Goal: Transaction & Acquisition: Book appointment/travel/reservation

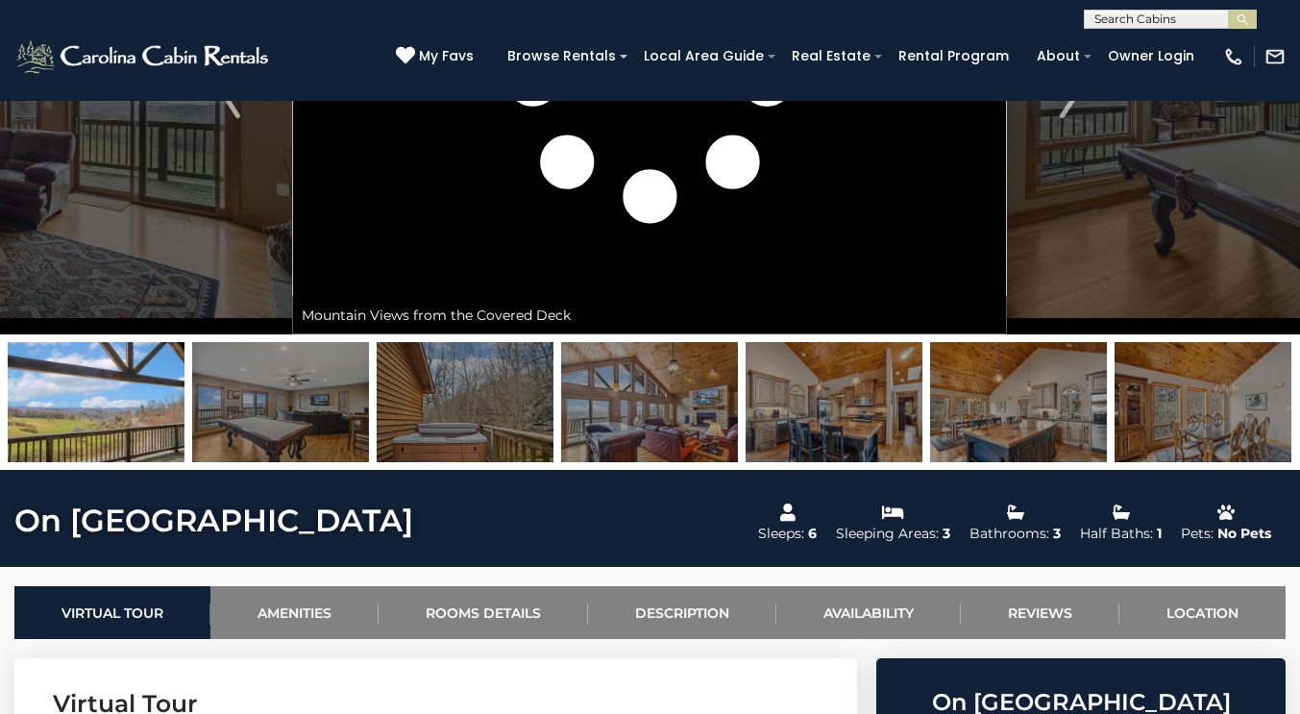
scroll to position [276, 0]
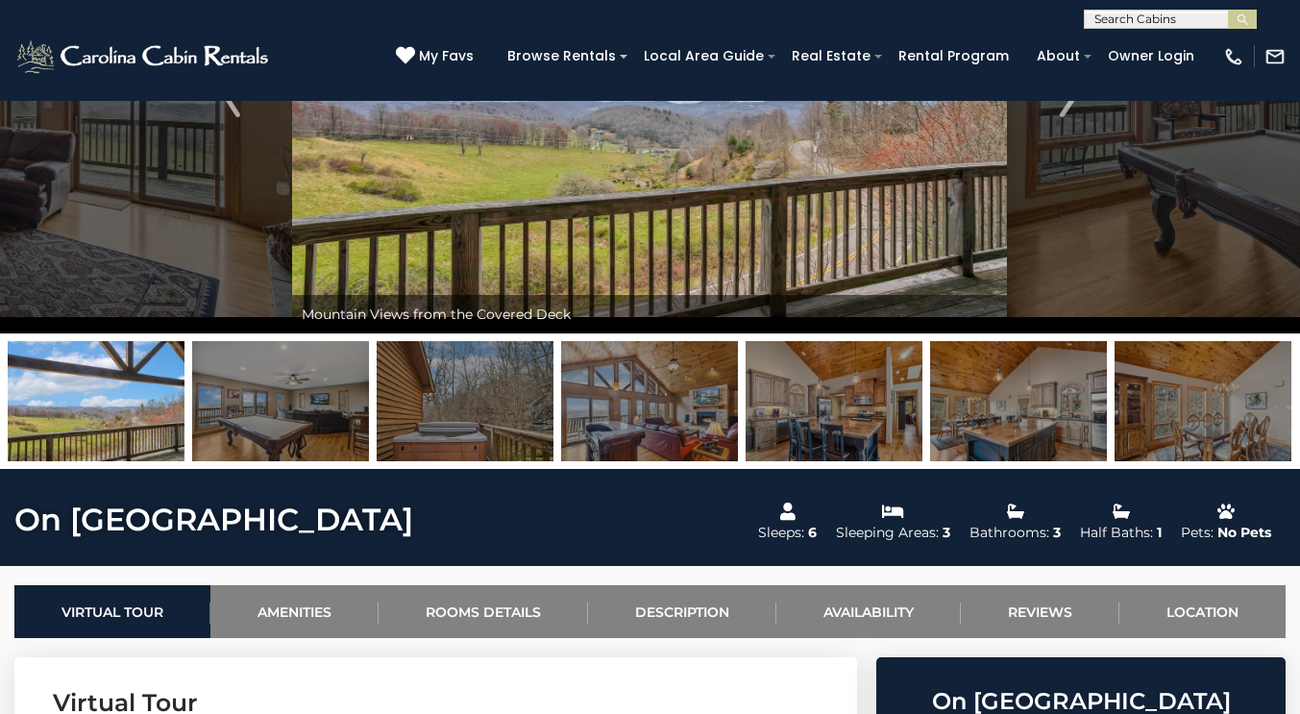
click at [120, 379] on img at bounding box center [96, 401] width 177 height 120
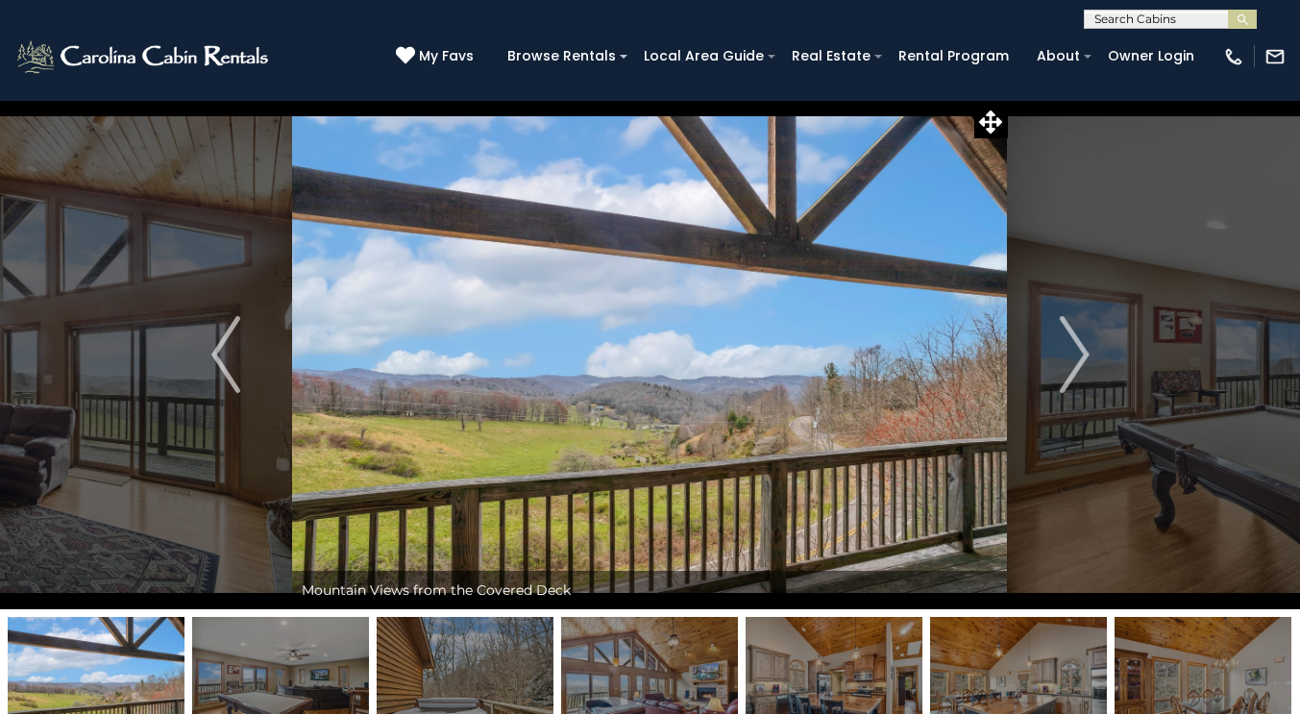
scroll to position [1, 0]
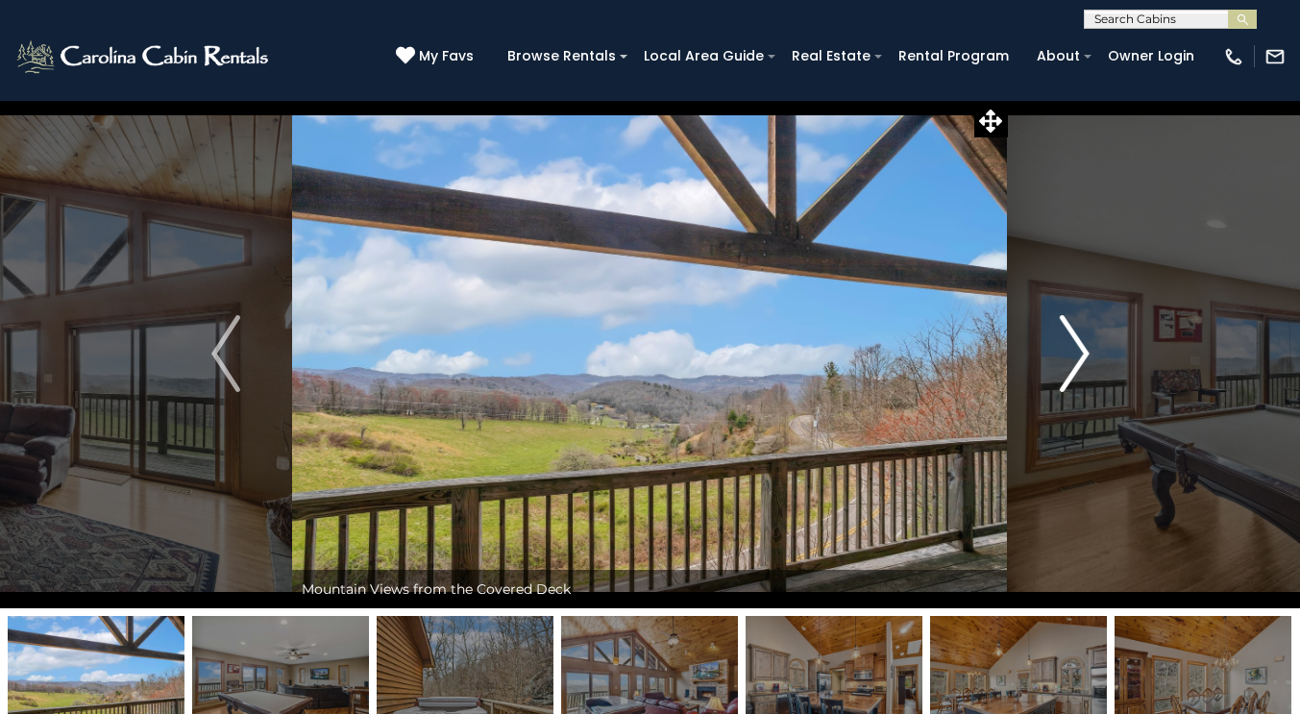
click at [1070, 349] on img "Next" at bounding box center [1074, 353] width 29 height 77
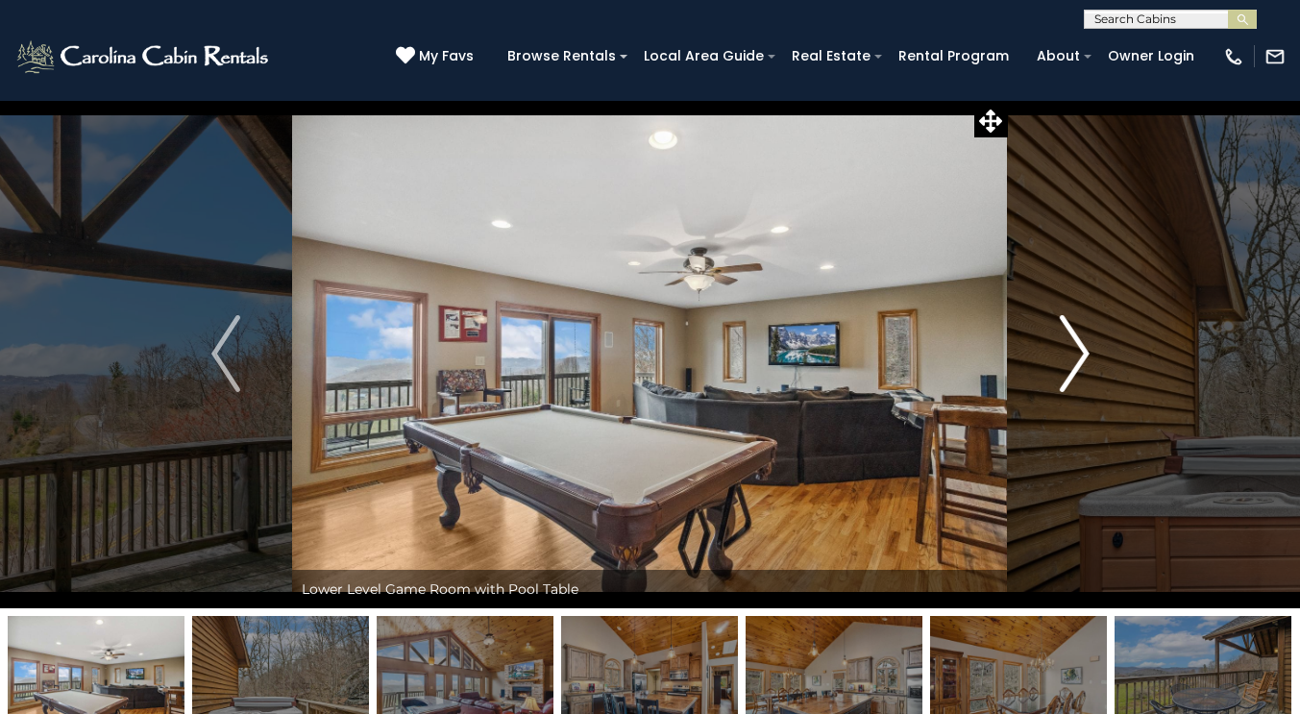
click at [1070, 349] on img "Next" at bounding box center [1074, 353] width 29 height 77
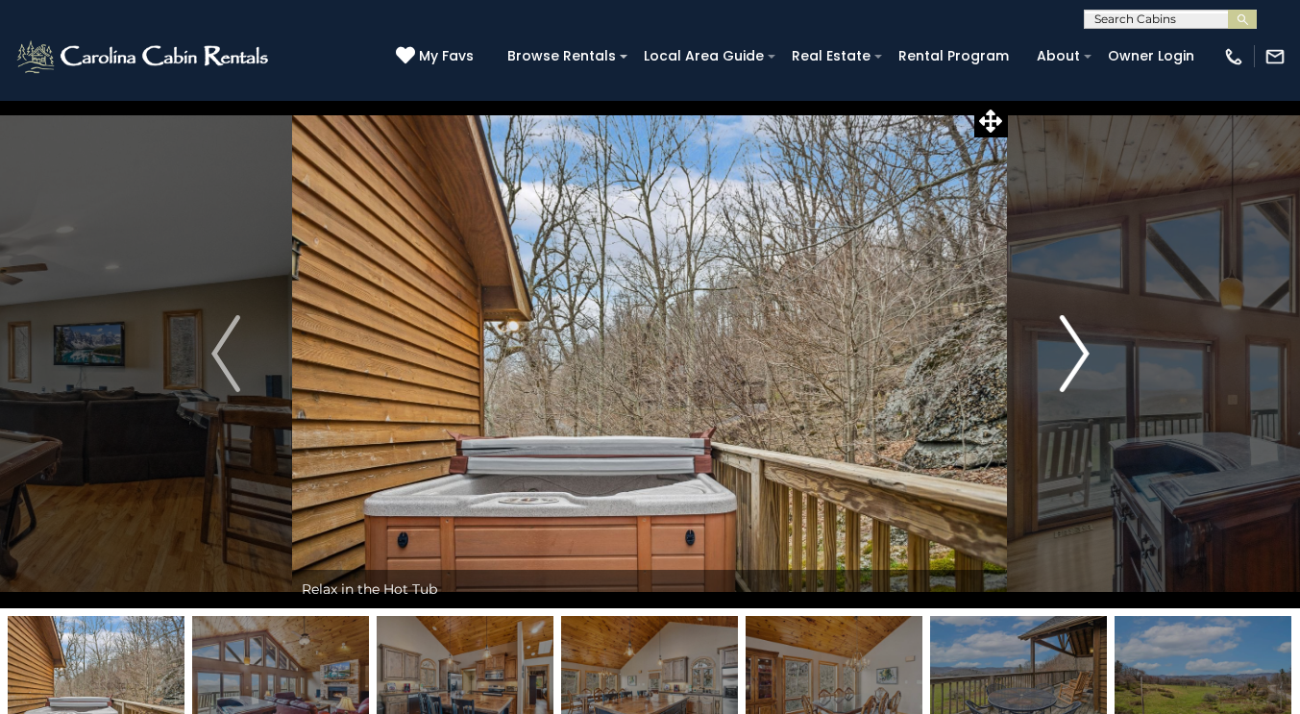
click at [1070, 349] on img "Next" at bounding box center [1074, 353] width 29 height 77
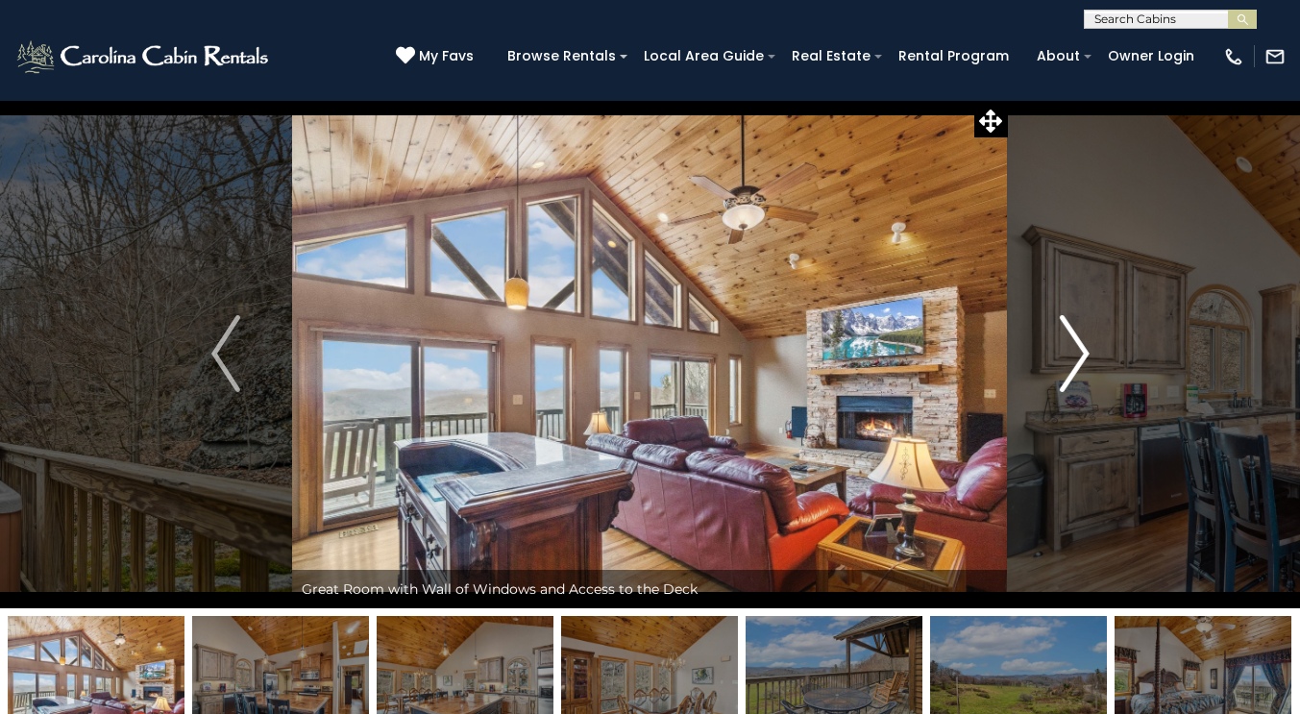
click at [1070, 349] on img "Next" at bounding box center [1074, 353] width 29 height 77
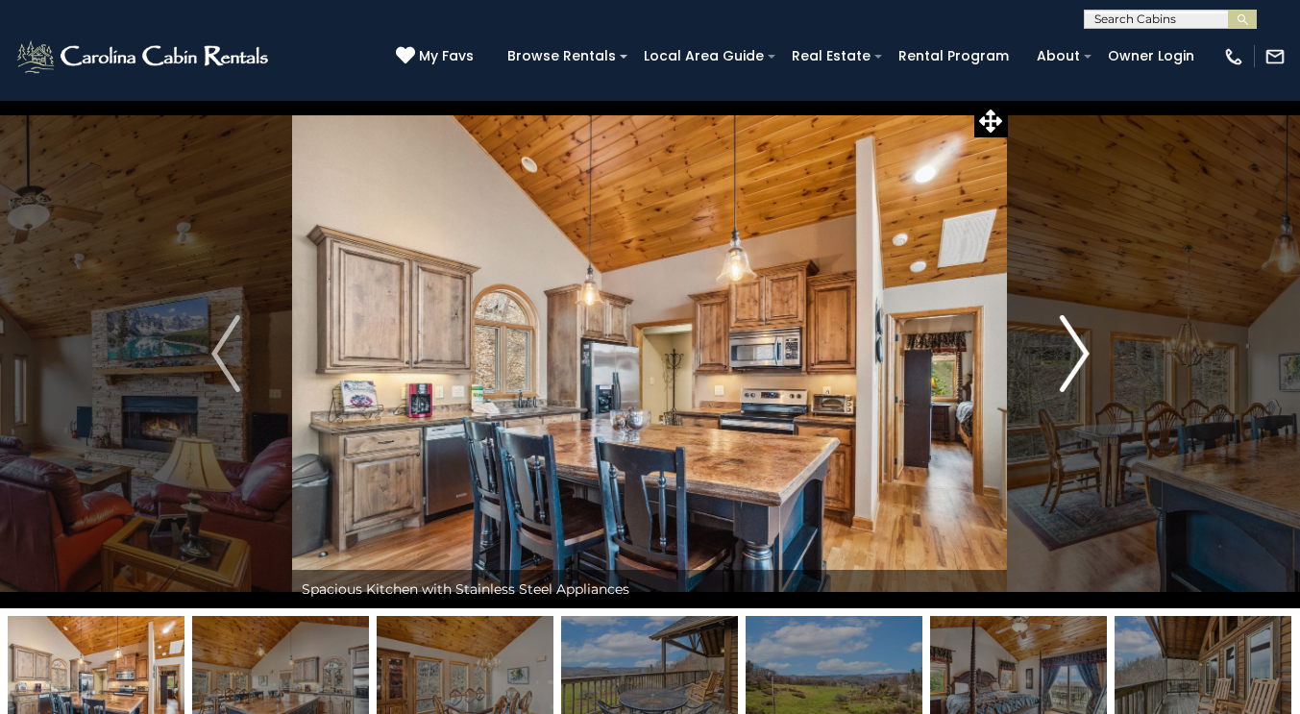
click at [1070, 349] on img "Next" at bounding box center [1074, 353] width 29 height 77
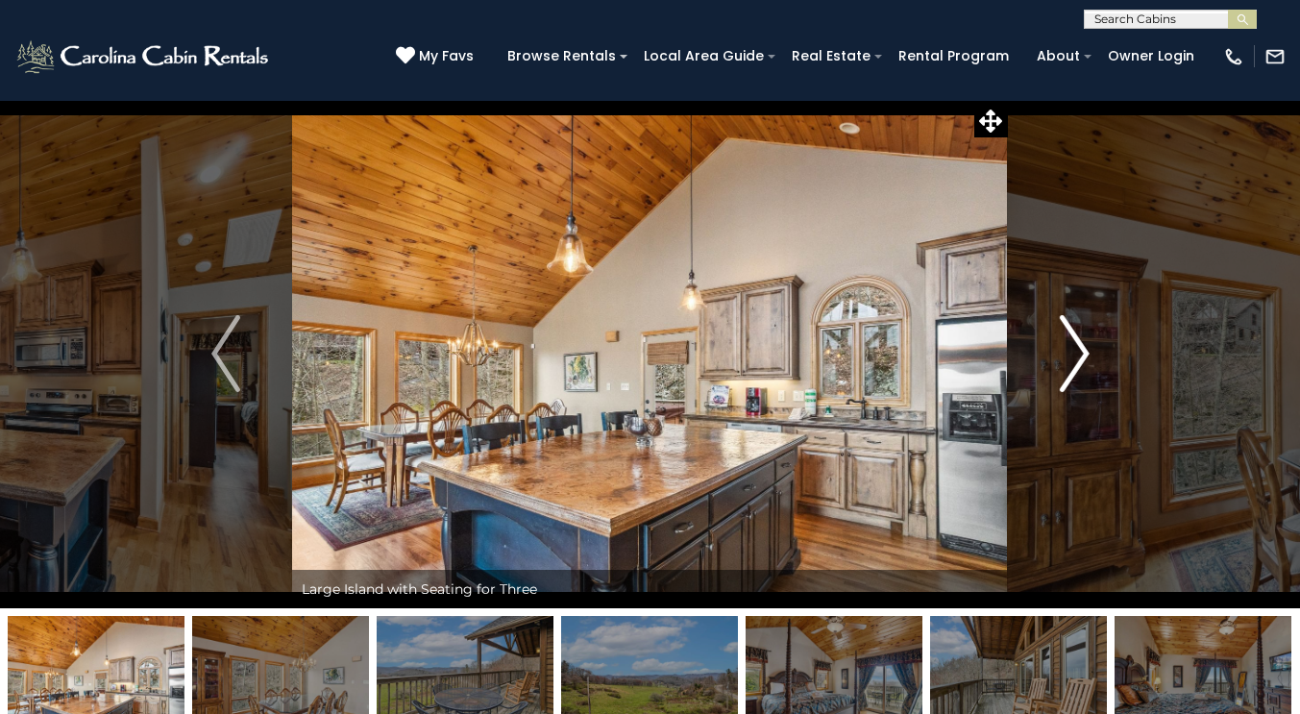
click at [1070, 349] on img "Next" at bounding box center [1074, 353] width 29 height 77
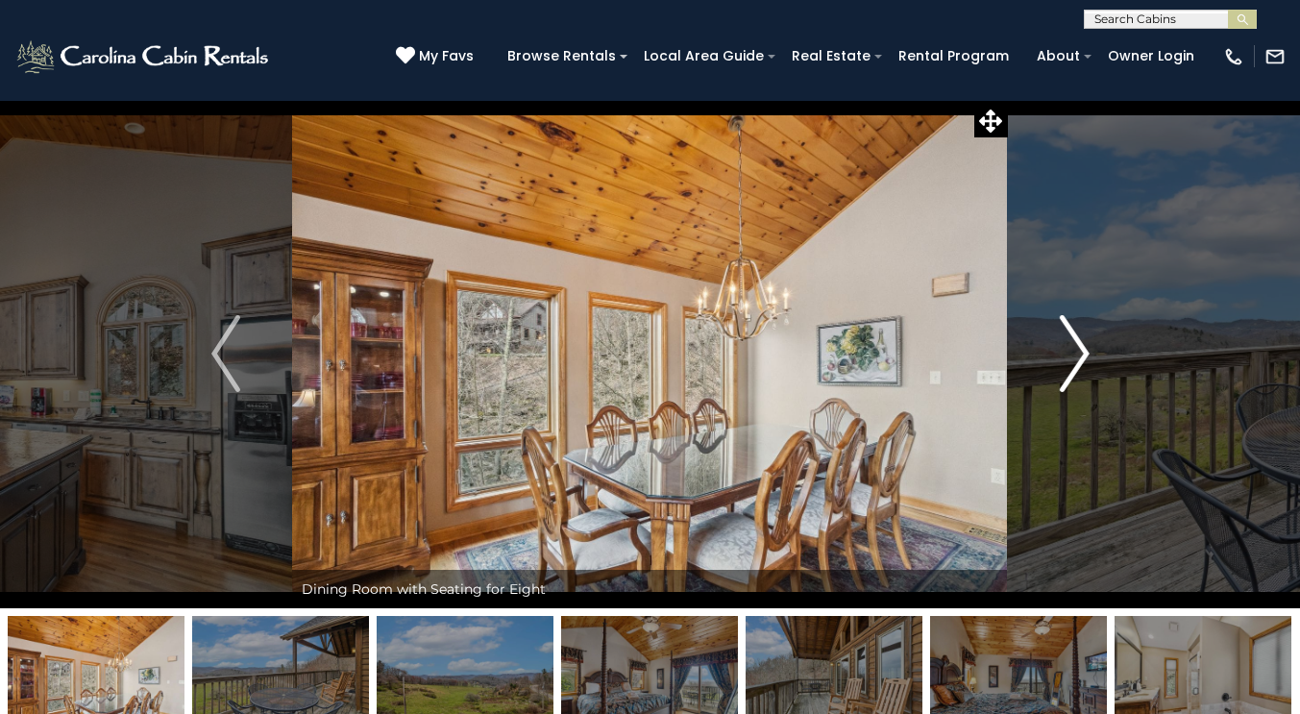
click at [1070, 349] on img "Next" at bounding box center [1074, 353] width 29 height 77
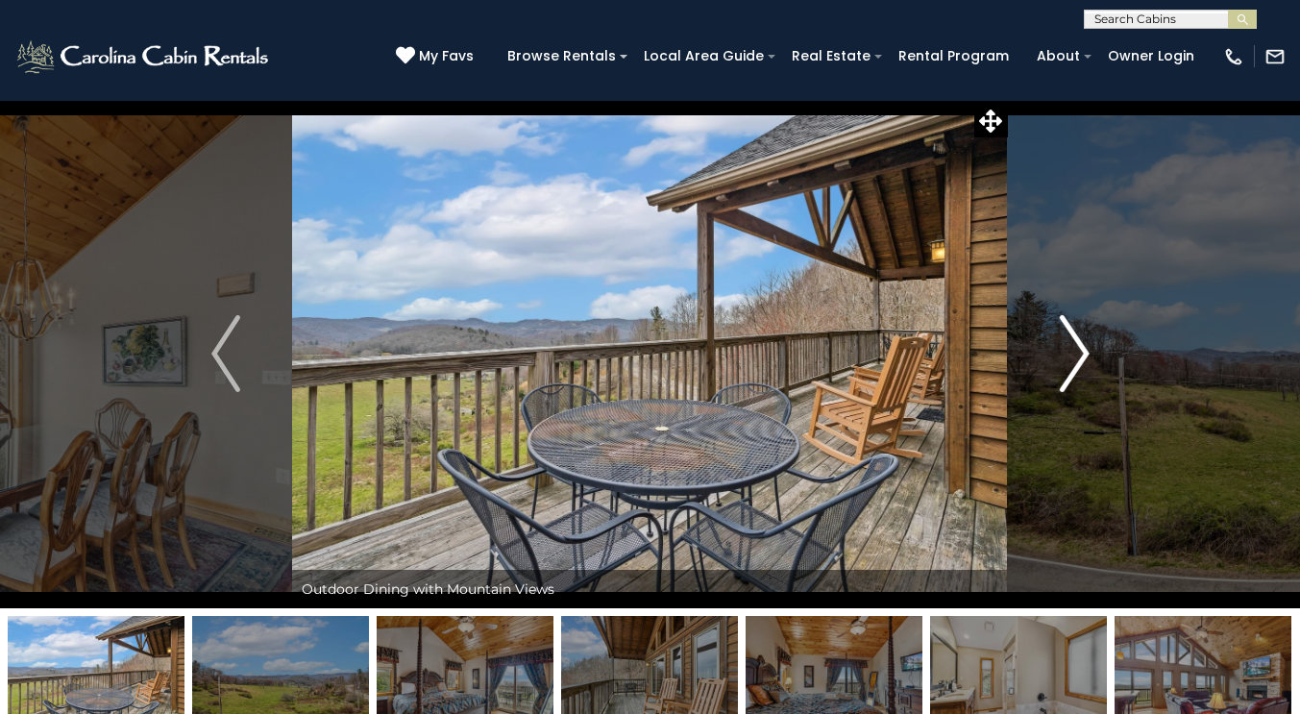
click at [1068, 336] on img "Next" at bounding box center [1074, 353] width 29 height 77
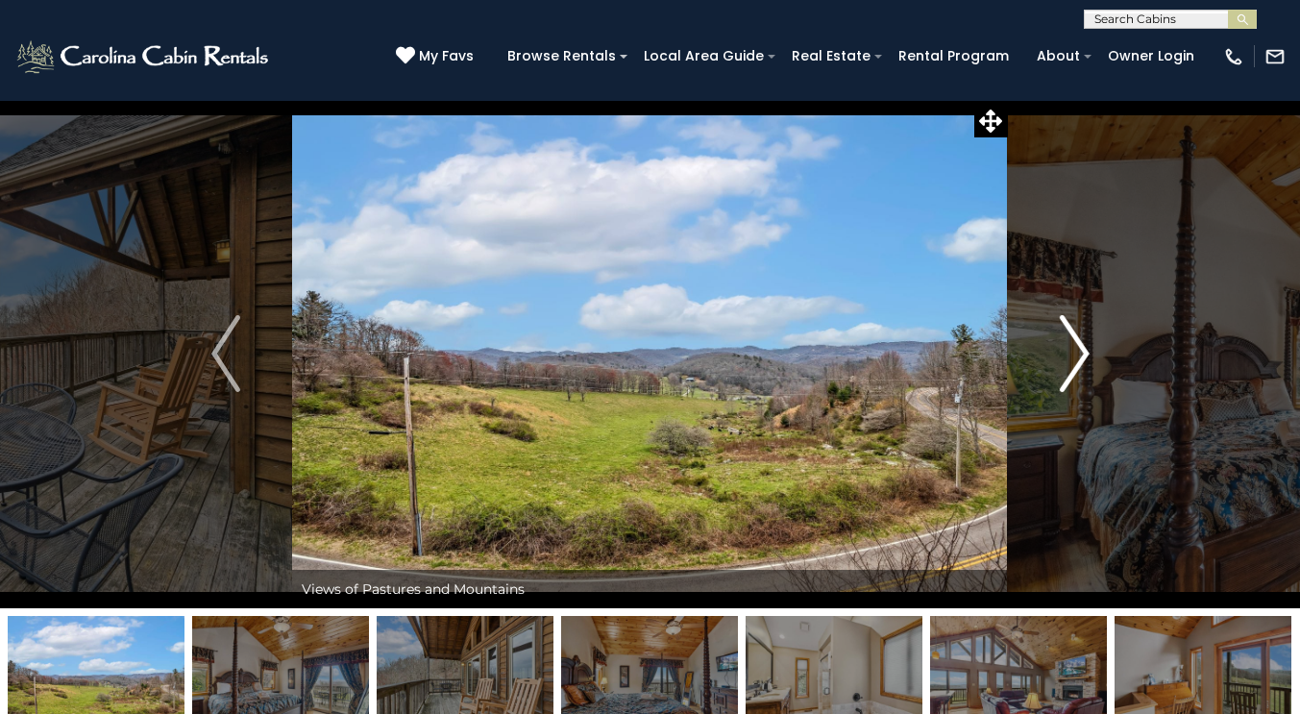
click at [1068, 336] on img "Next" at bounding box center [1074, 353] width 29 height 77
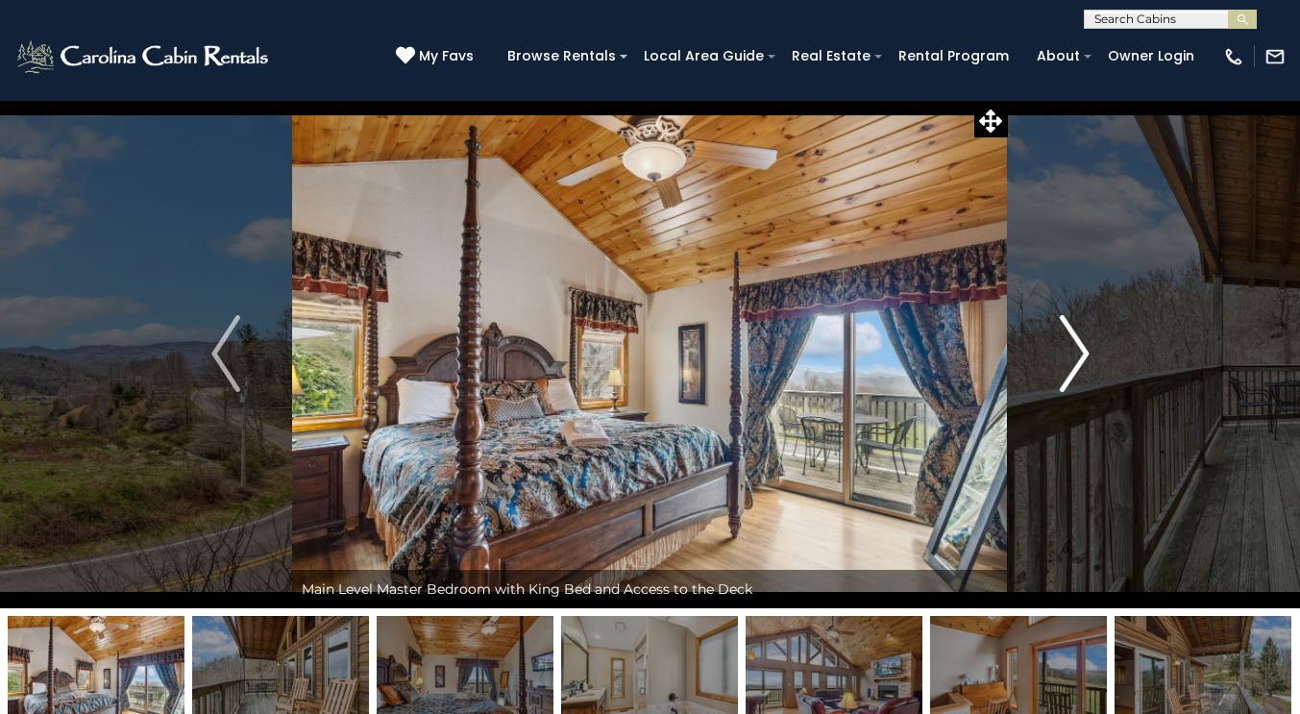
click at [1068, 336] on img "Next" at bounding box center [1074, 353] width 29 height 77
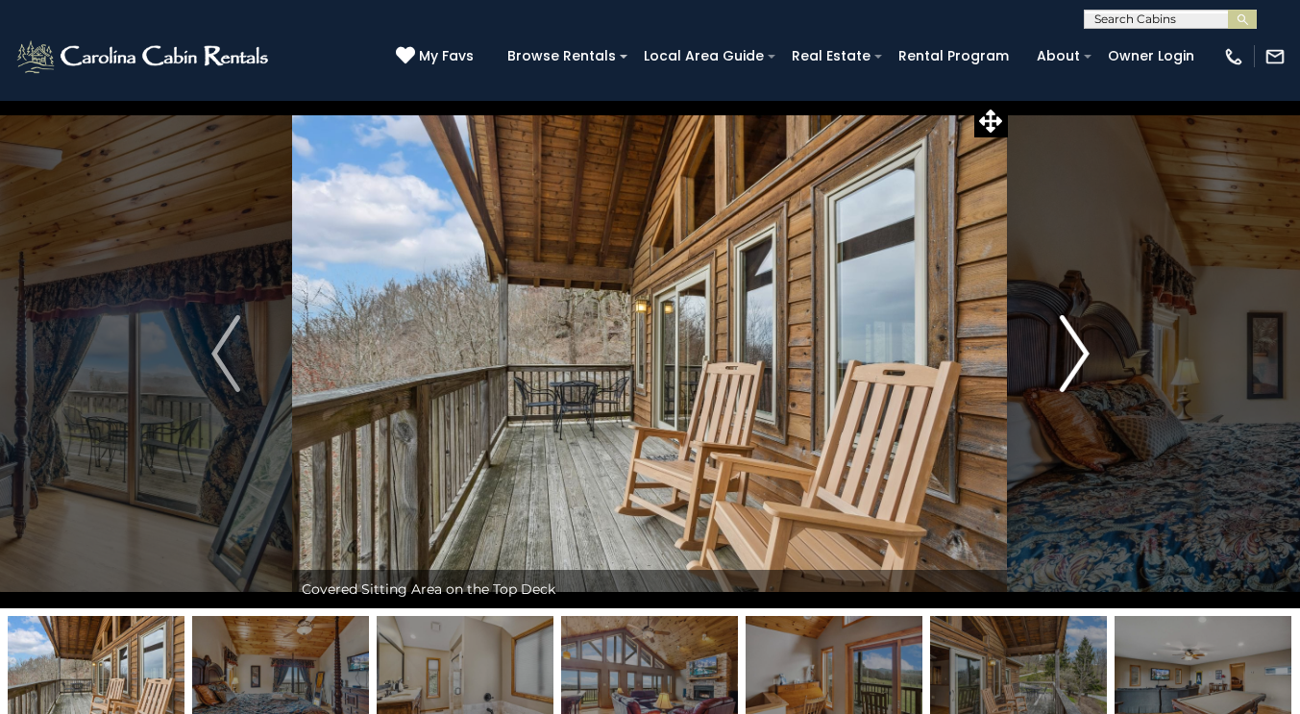
click at [1068, 336] on img "Next" at bounding box center [1074, 353] width 29 height 77
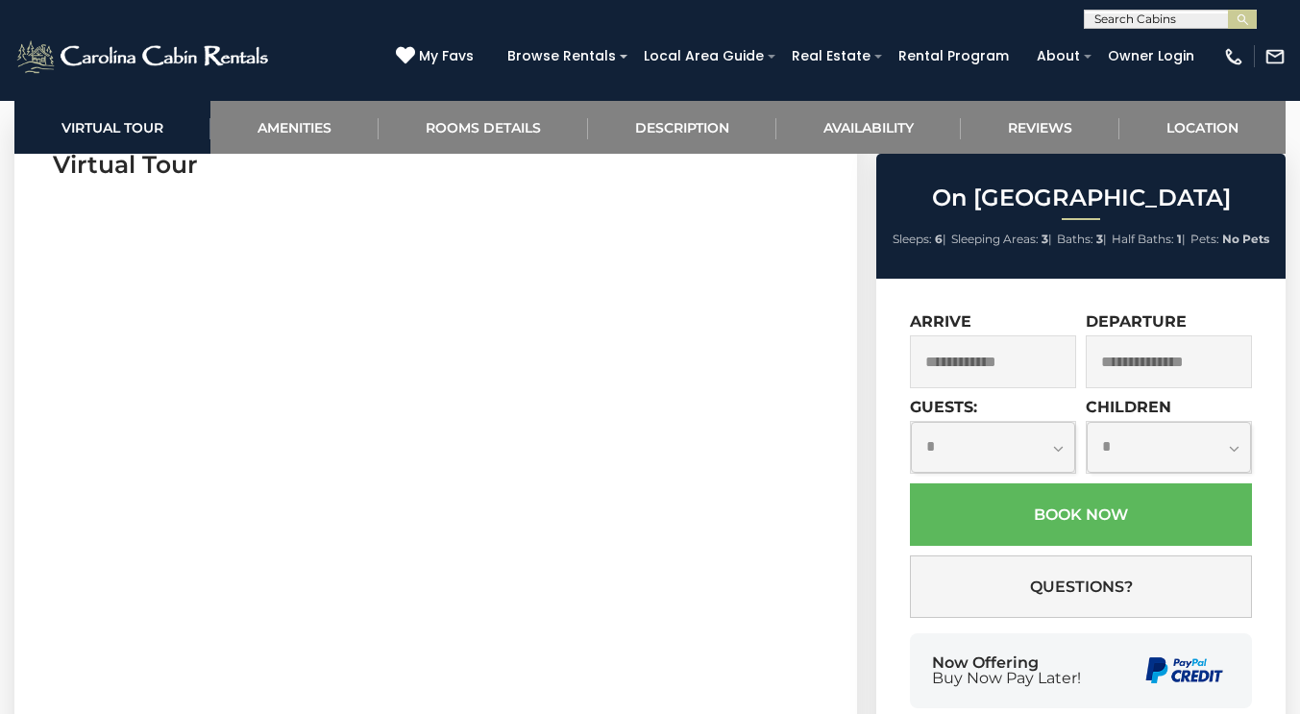
scroll to position [815, 0]
click at [959, 376] on input "text" at bounding box center [993, 361] width 166 height 53
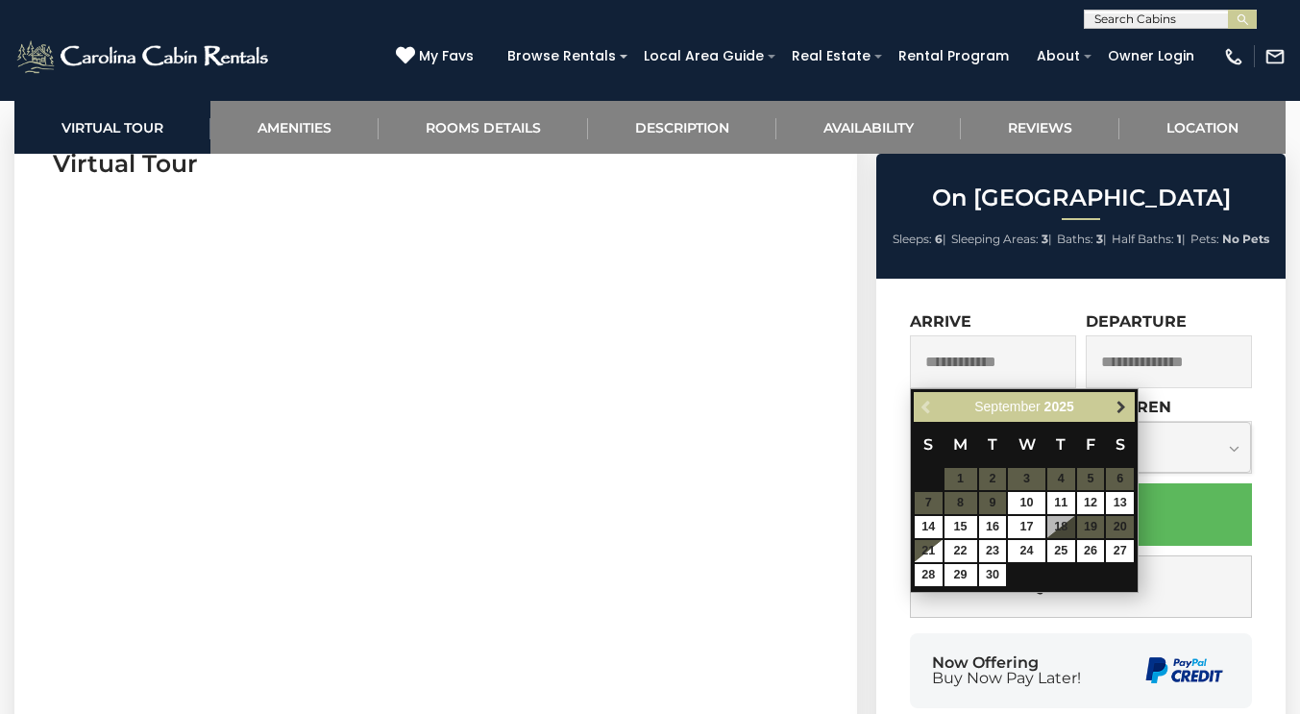
click at [1123, 410] on span "Next" at bounding box center [1121, 407] width 15 height 15
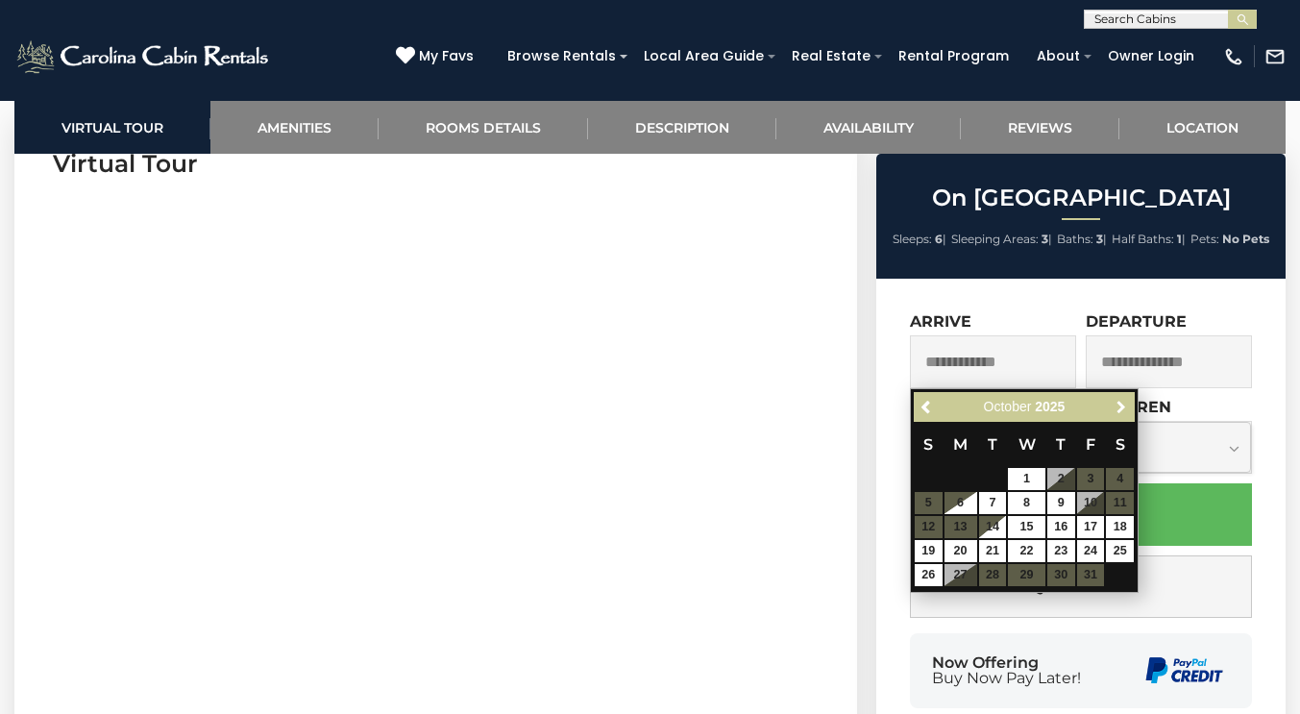
click at [1123, 410] on span "Next" at bounding box center [1121, 407] width 15 height 15
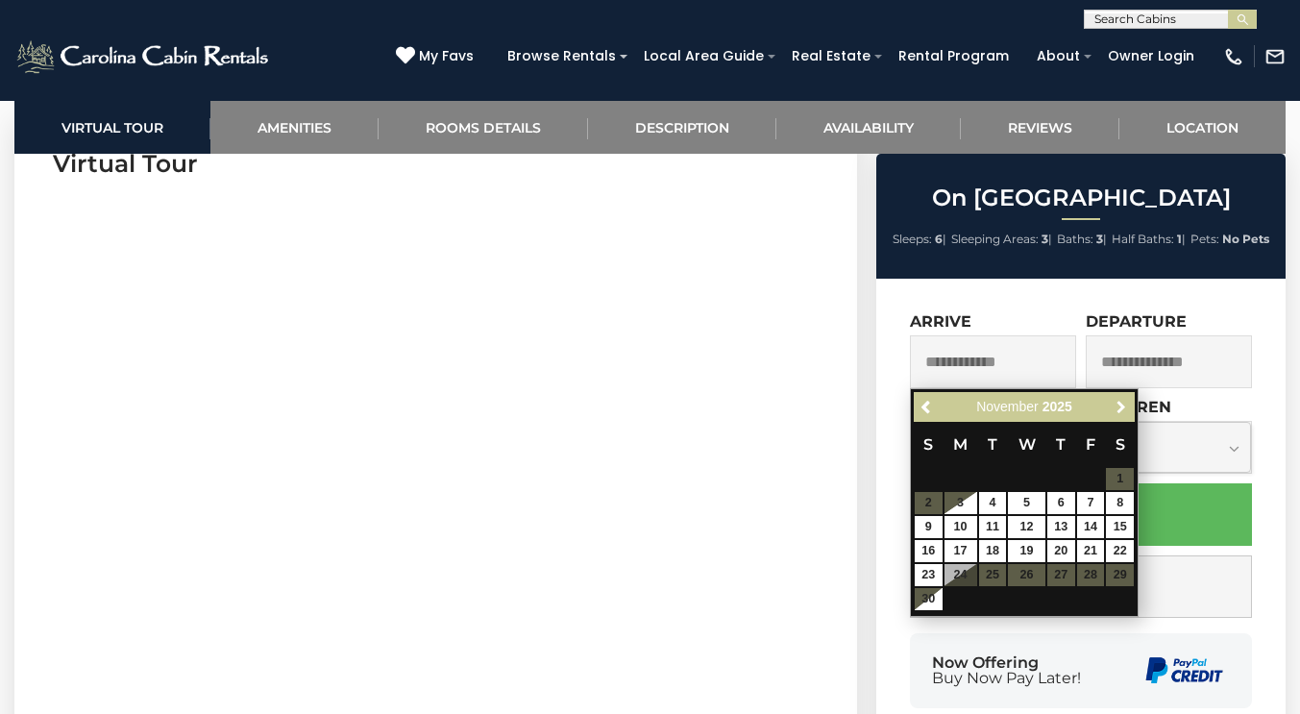
click at [1123, 410] on span "Next" at bounding box center [1121, 407] width 15 height 15
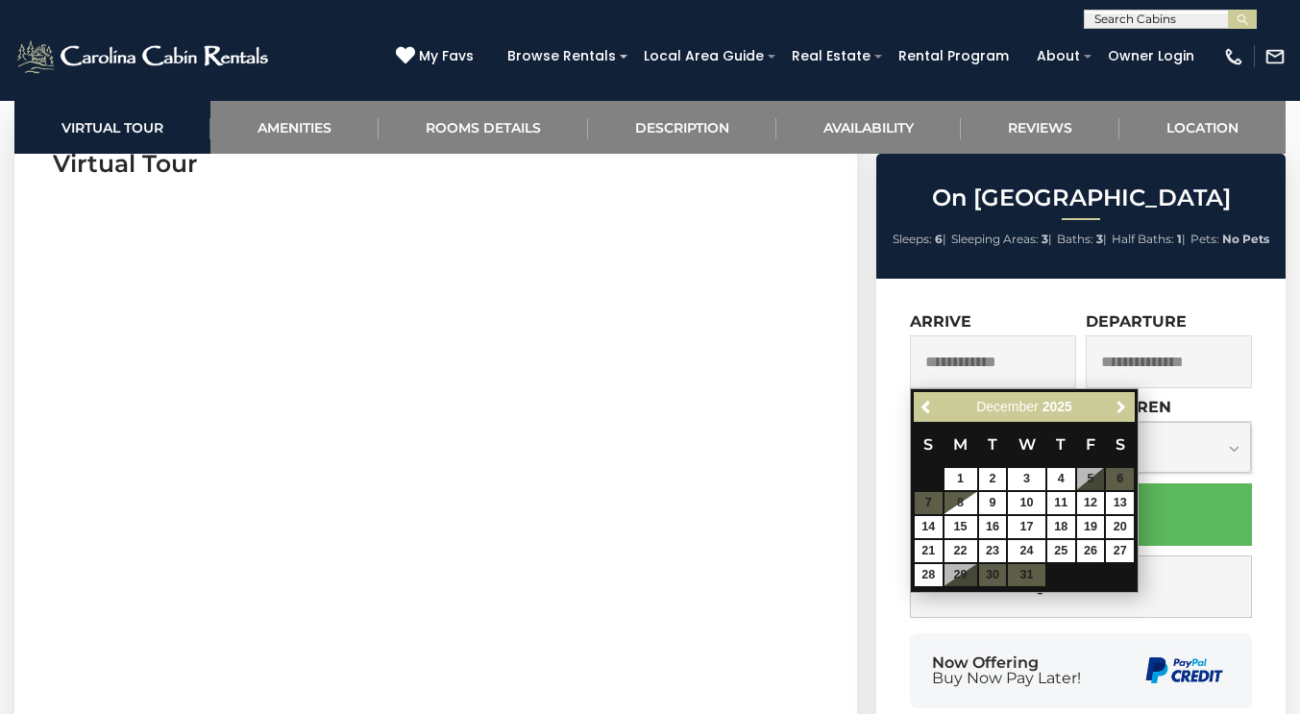
click at [1123, 410] on span "Next" at bounding box center [1121, 407] width 15 height 15
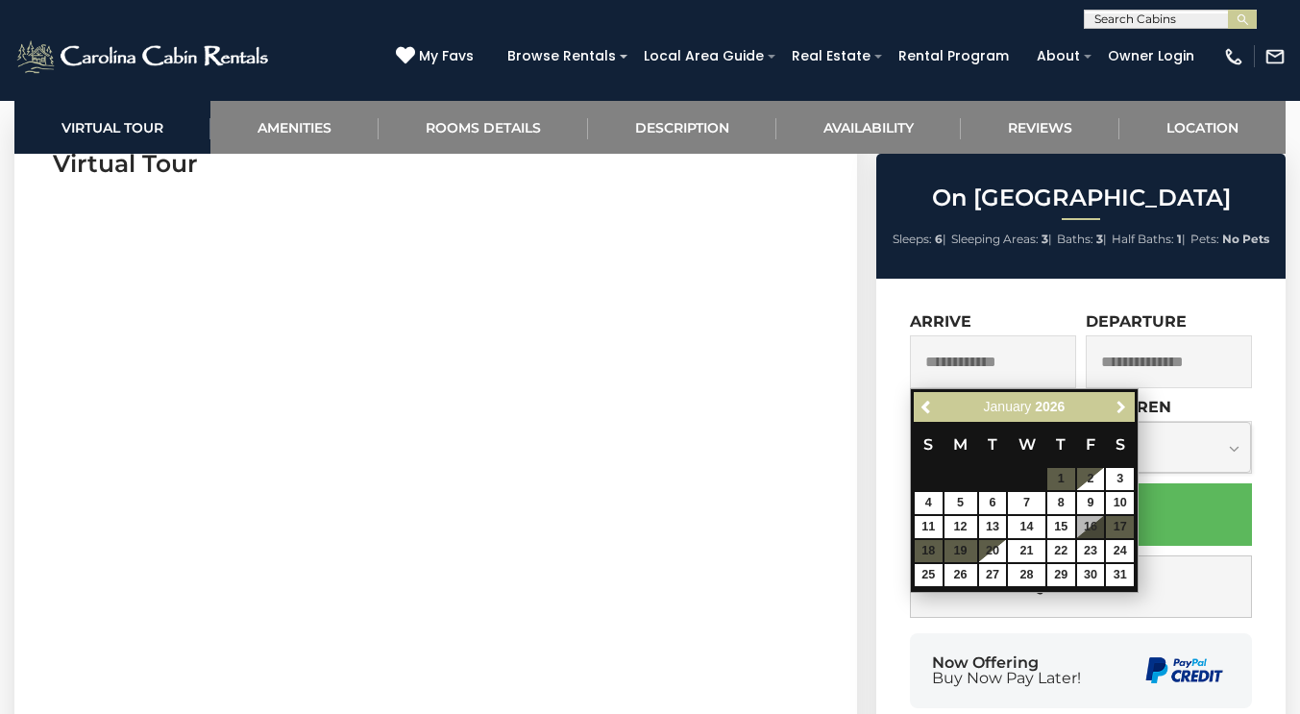
click at [1123, 410] on span "Next" at bounding box center [1121, 407] width 15 height 15
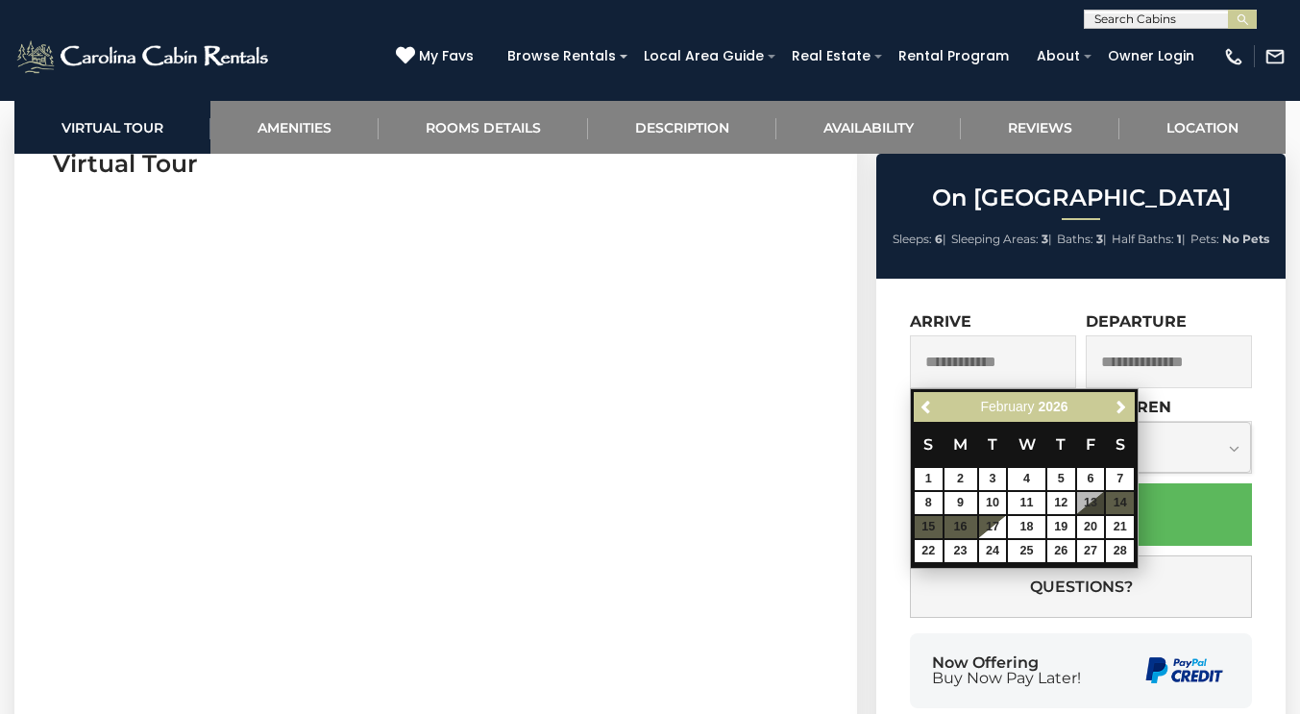
click at [891, 383] on div "**********" at bounding box center [1080, 529] width 409 height 501
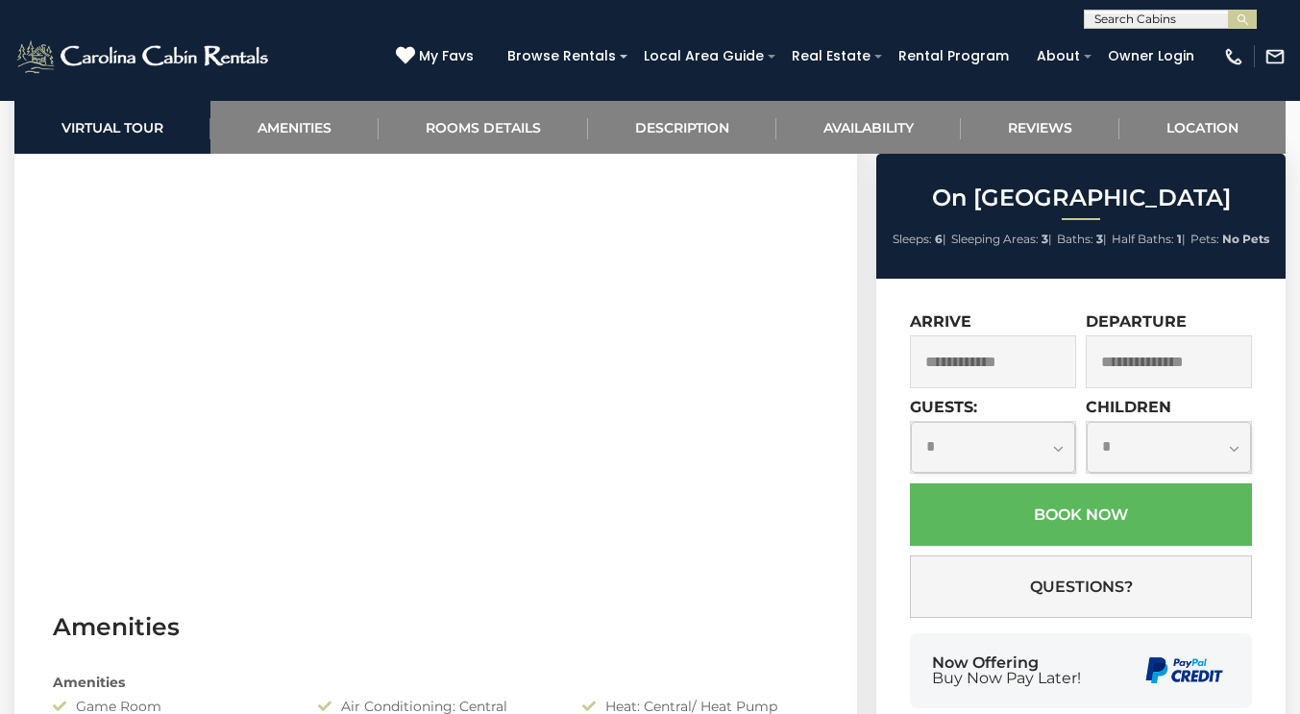
scroll to position [937, 0]
click at [1040, 354] on input "text" at bounding box center [993, 361] width 166 height 53
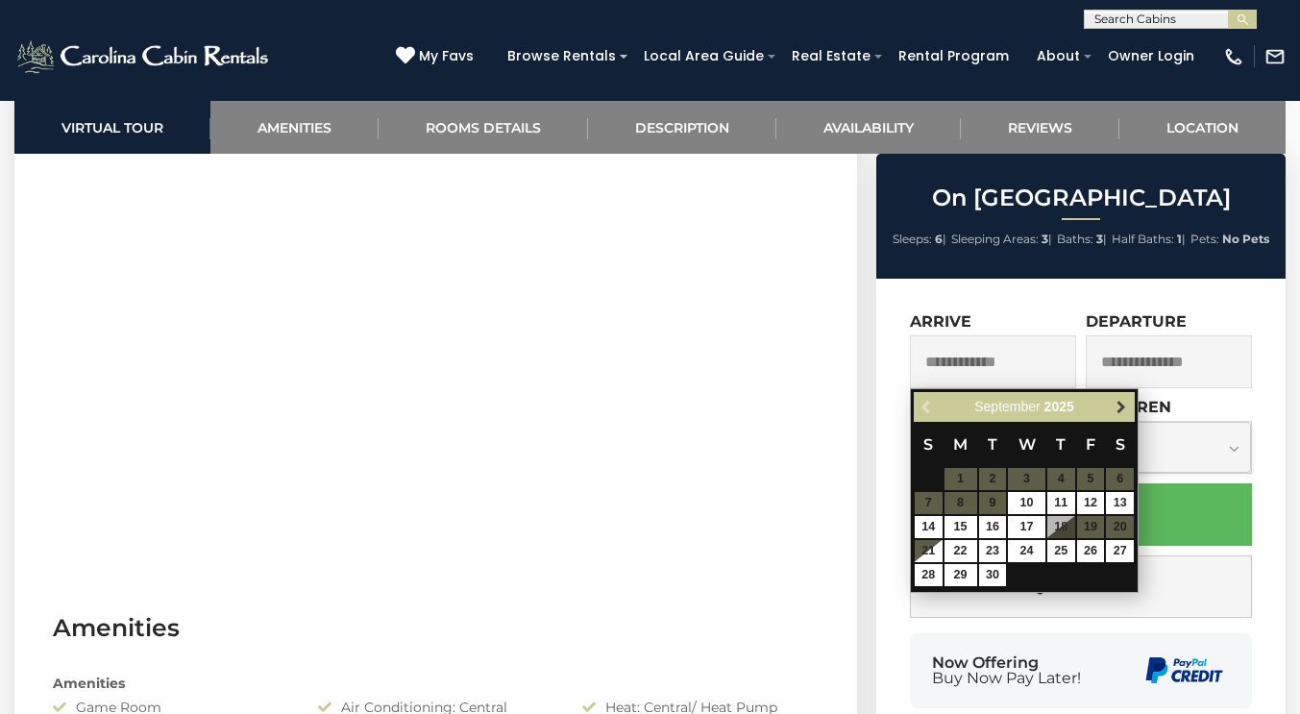
click at [1128, 406] on span "Next" at bounding box center [1121, 407] width 15 height 15
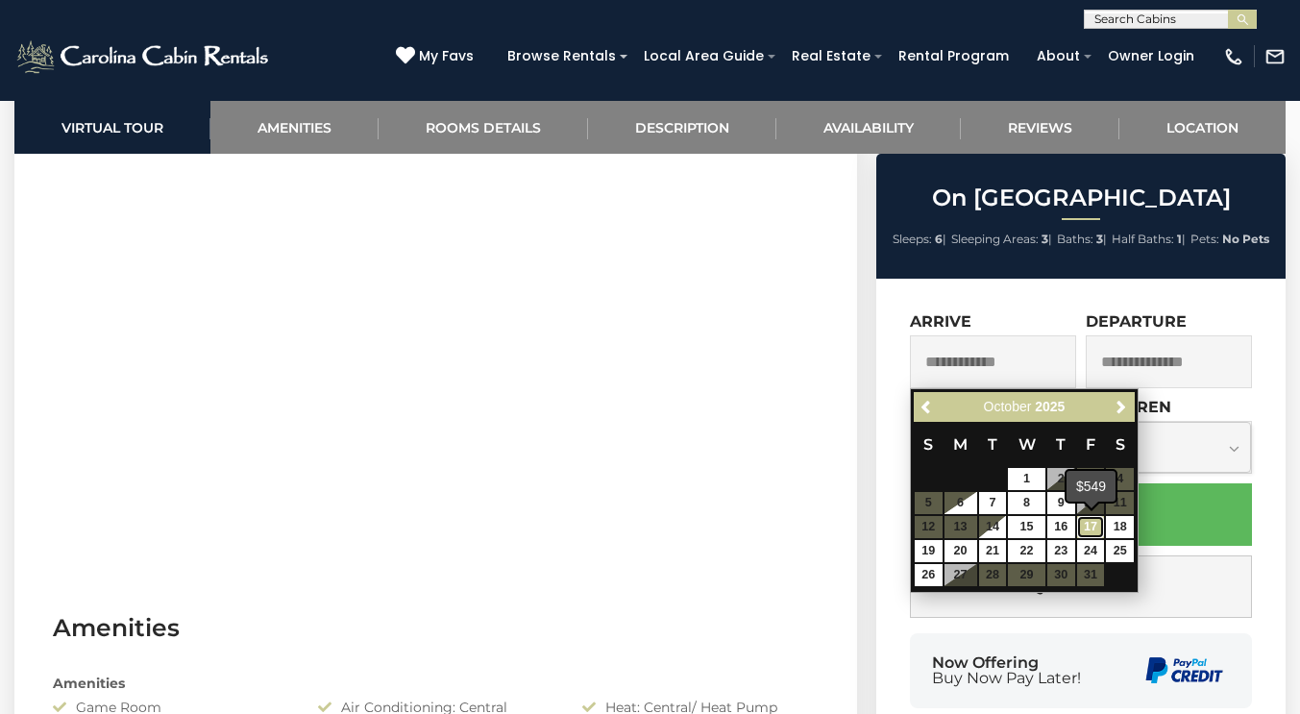
click at [1096, 529] on link "17" at bounding box center [1091, 527] width 28 height 22
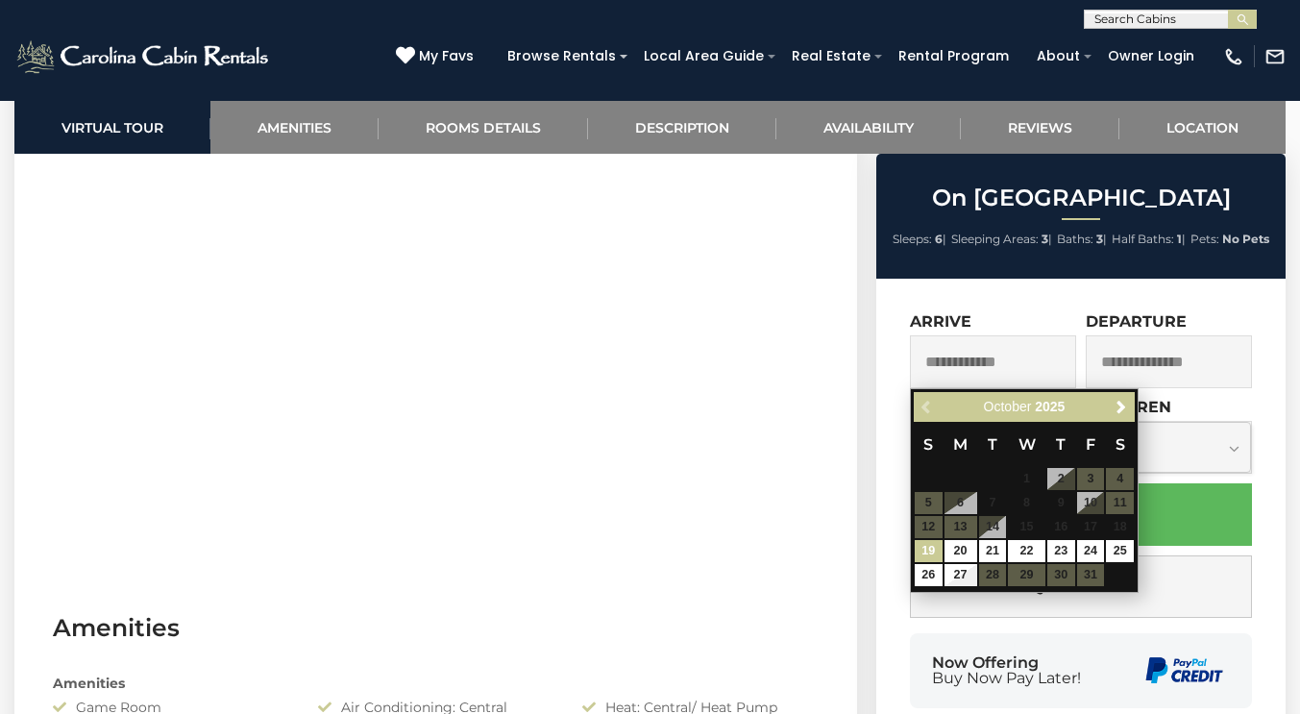
type input "**********"
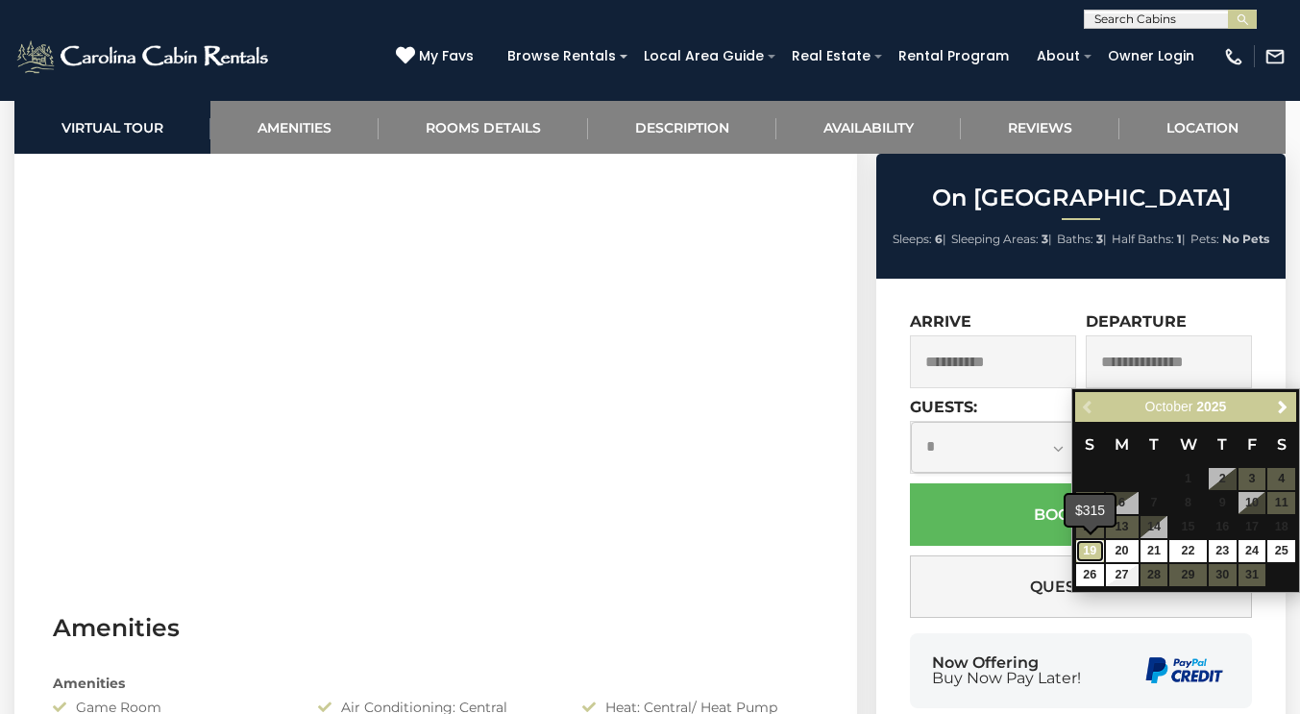
click at [1096, 548] on link "19" at bounding box center [1090, 551] width 28 height 22
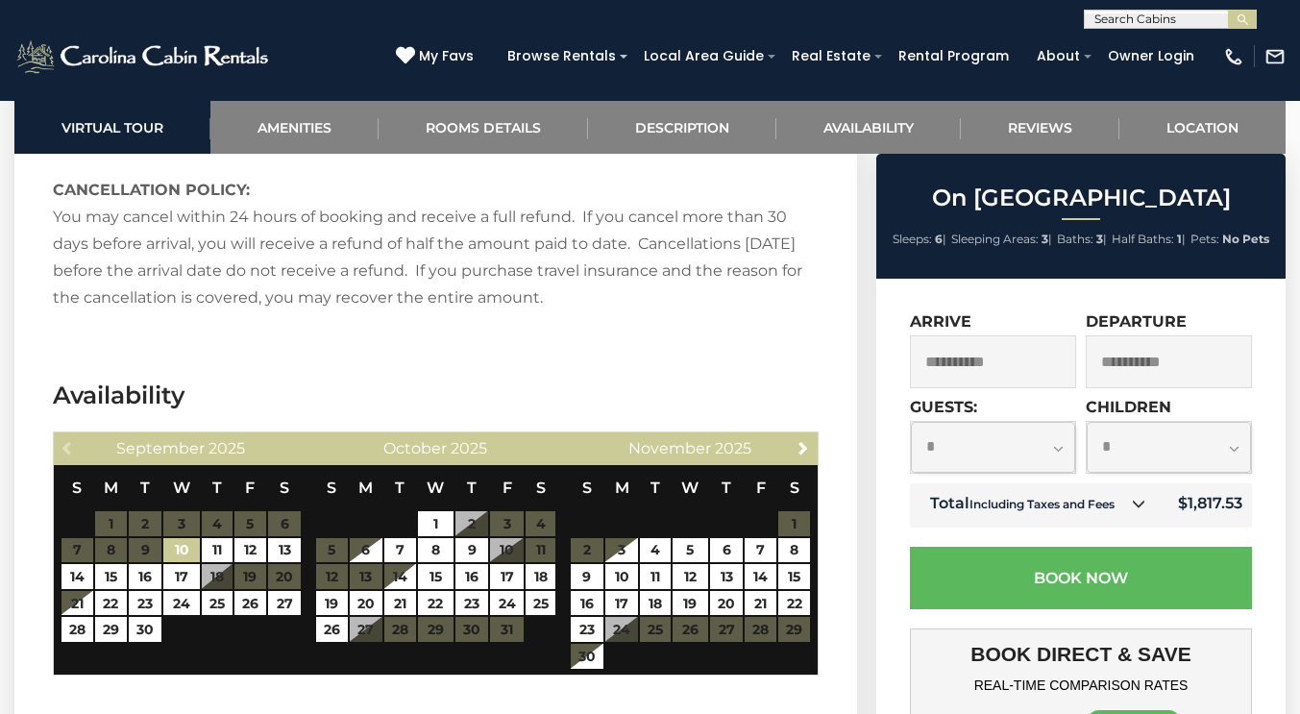
scroll to position [3754, 0]
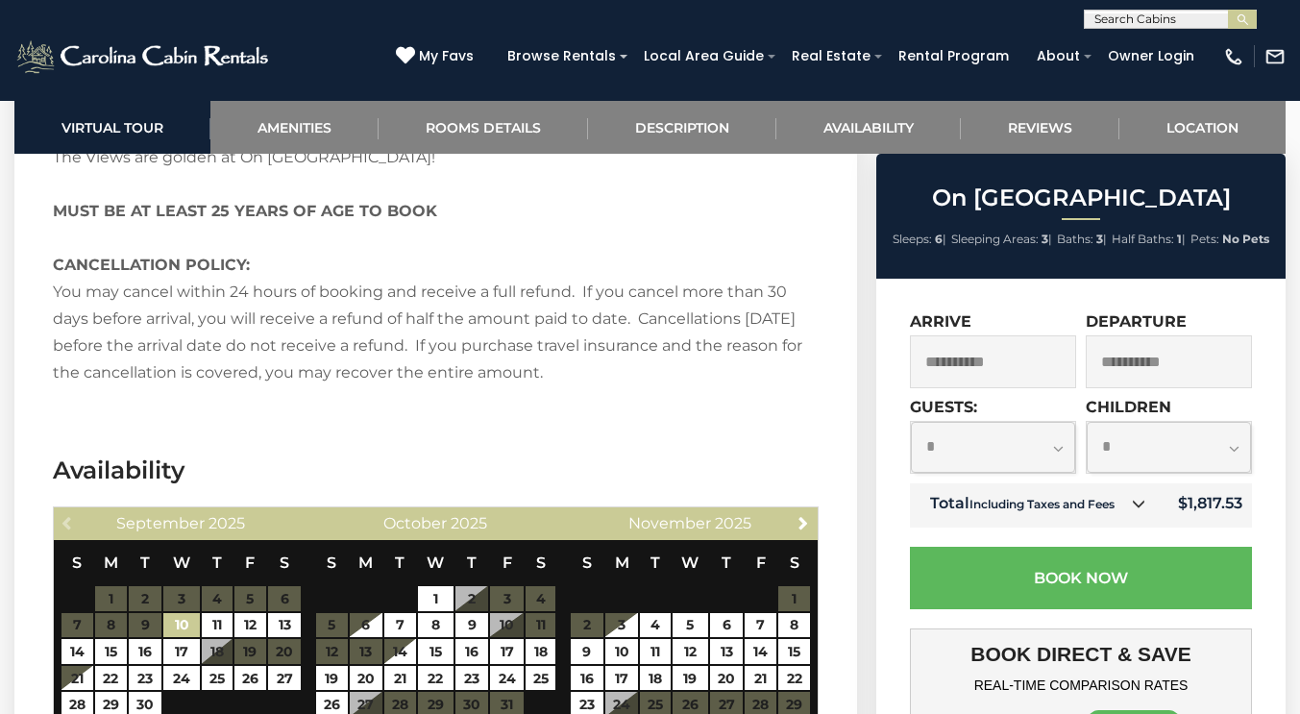
click at [1031, 369] on input "**********" at bounding box center [993, 361] width 166 height 53
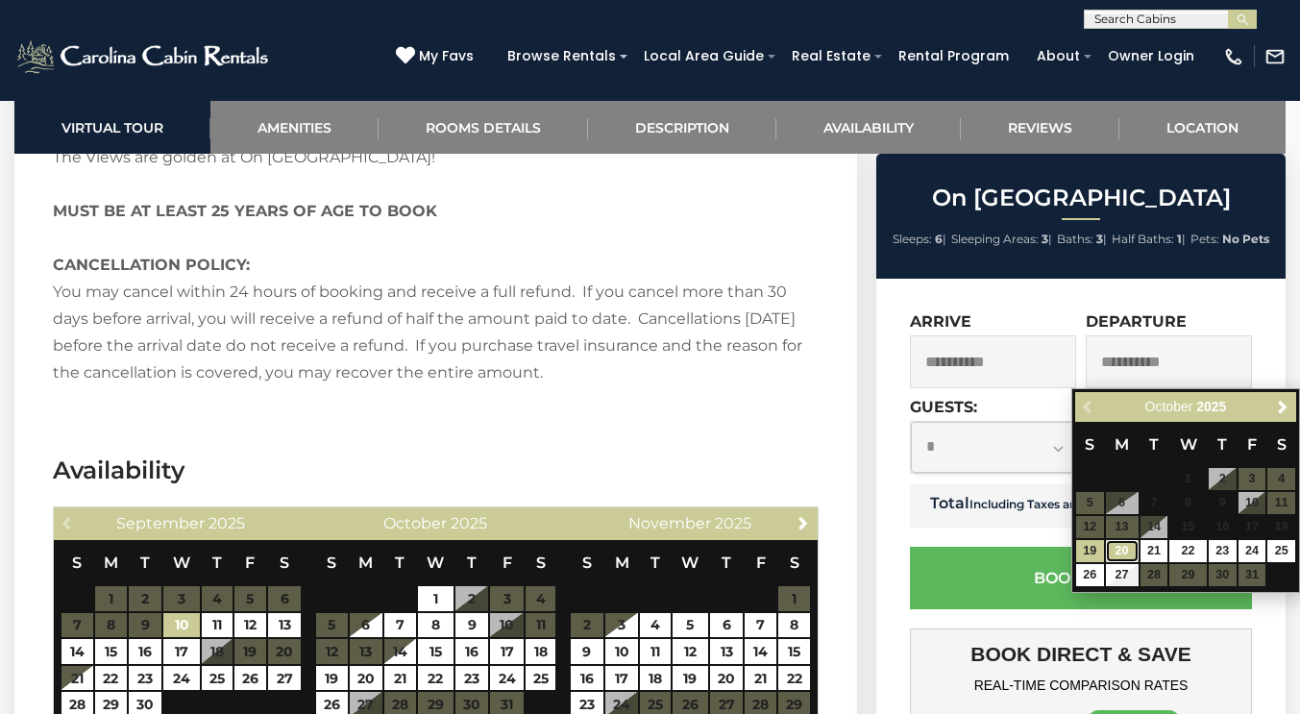
click at [1123, 555] on link "20" at bounding box center [1122, 551] width 33 height 22
type input "**********"
